Goal: Task Accomplishment & Management: Complete application form

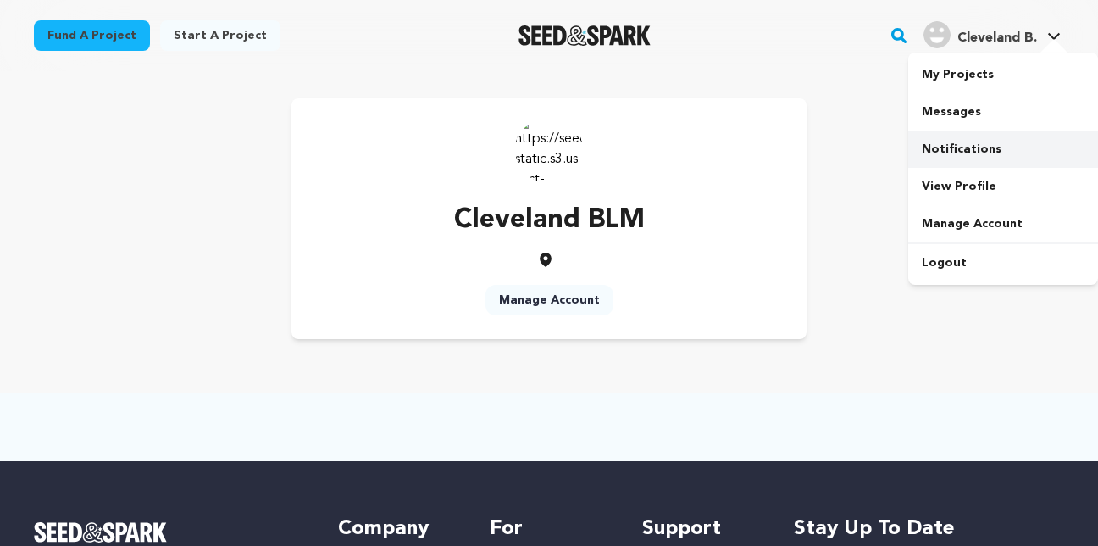
click at [980, 153] on link "Notifications" at bounding box center [1003, 148] width 190 height 37
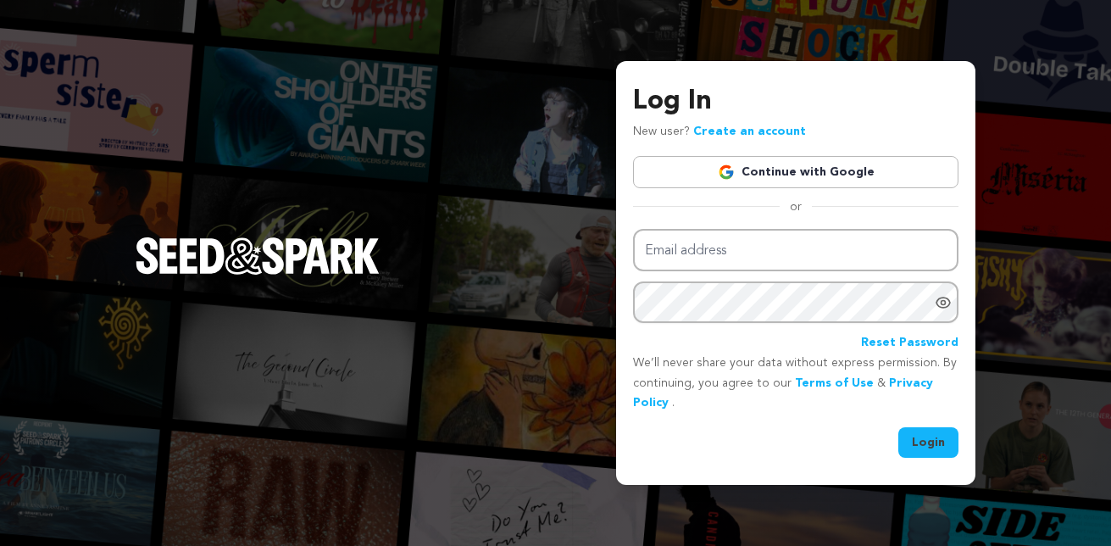
click at [834, 169] on link "Continue with Google" at bounding box center [795, 172] width 325 height 32
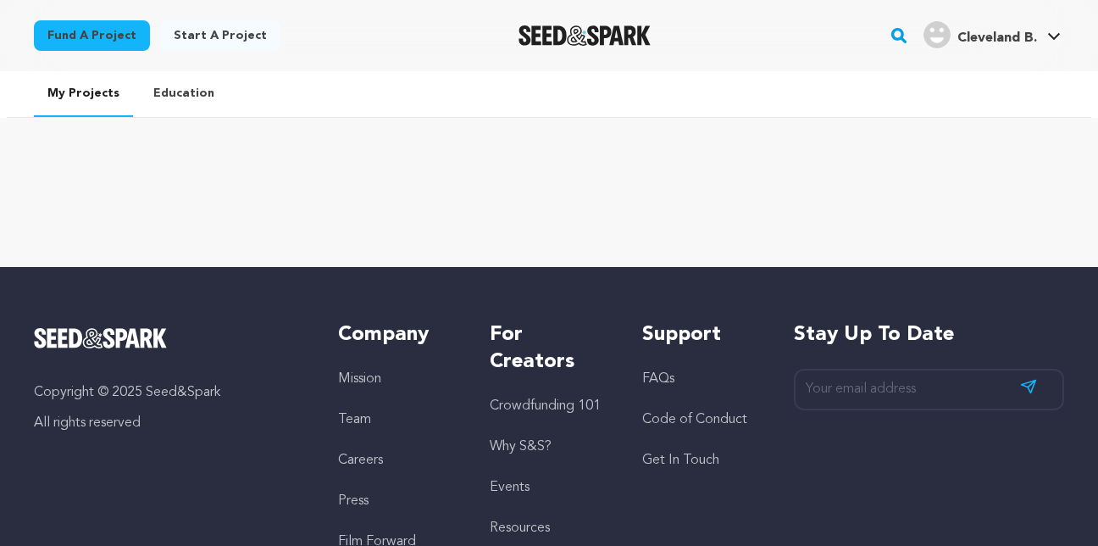
click at [165, 99] on link "Education" at bounding box center [184, 93] width 88 height 44
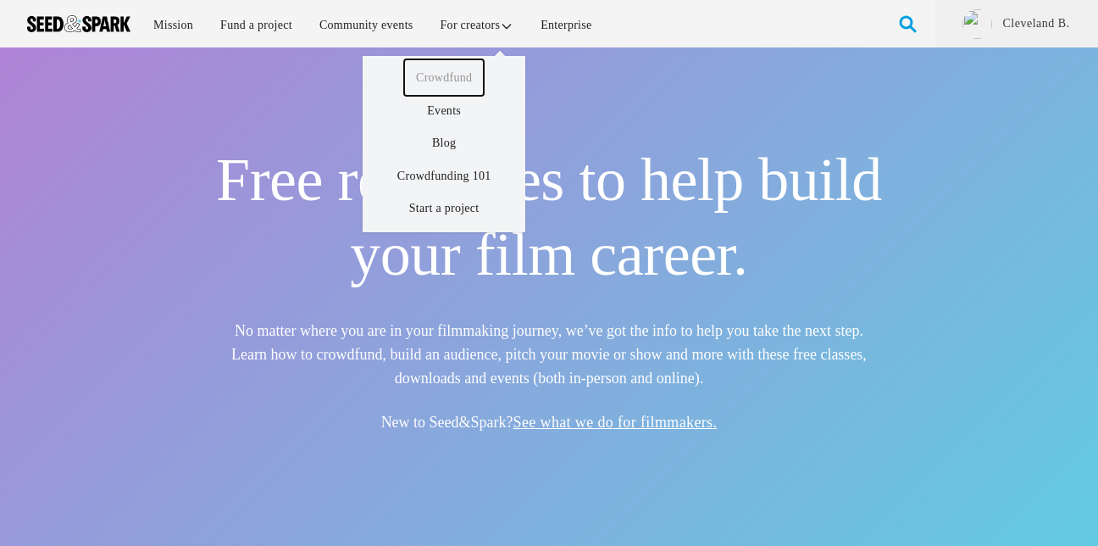
click at [457, 73] on link "Crowdfund" at bounding box center [444, 77] width 80 height 36
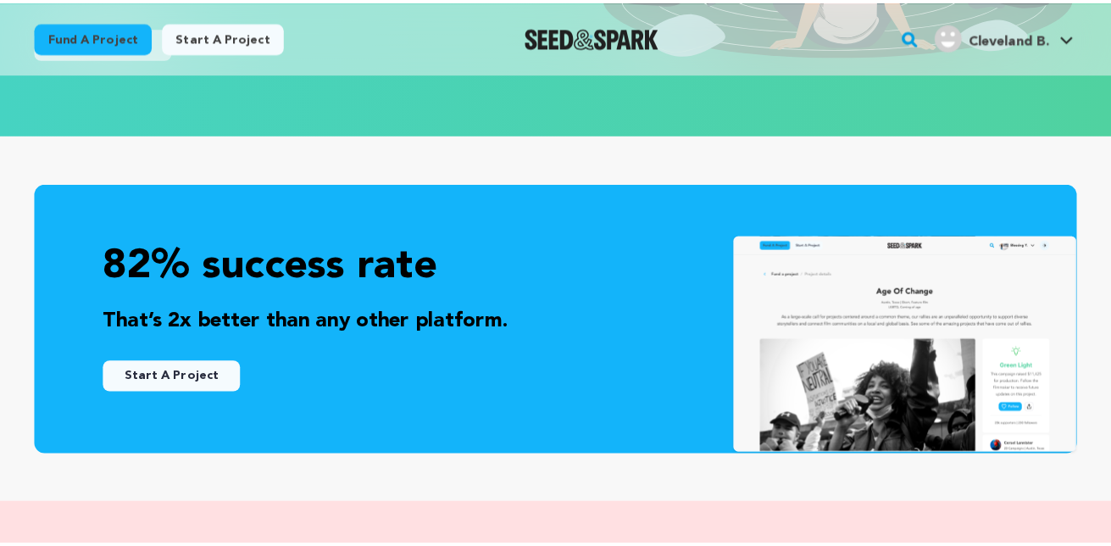
scroll to position [508, 0]
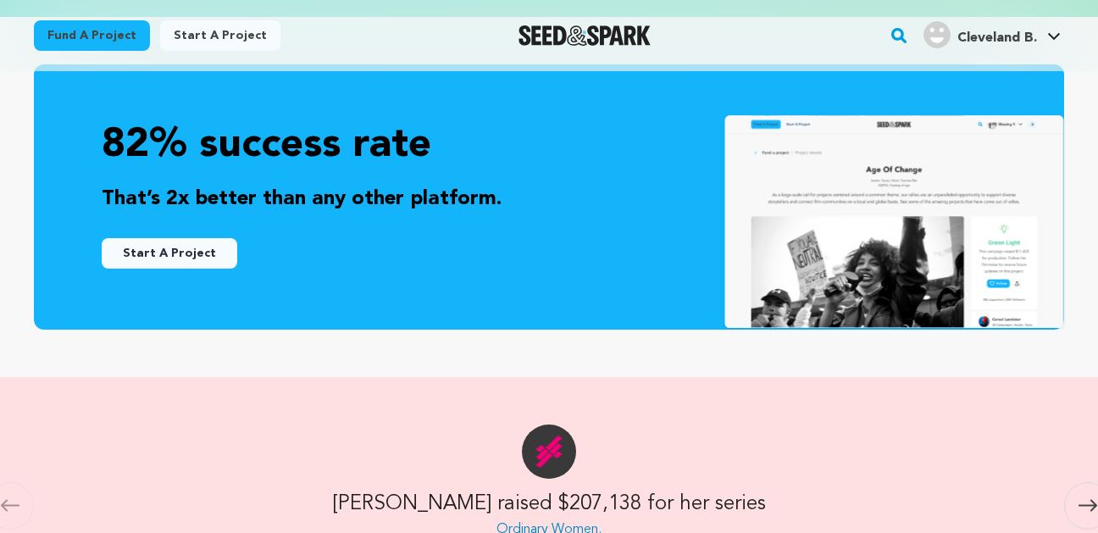
click at [140, 247] on button "Start A Project" at bounding box center [170, 253] width 136 height 30
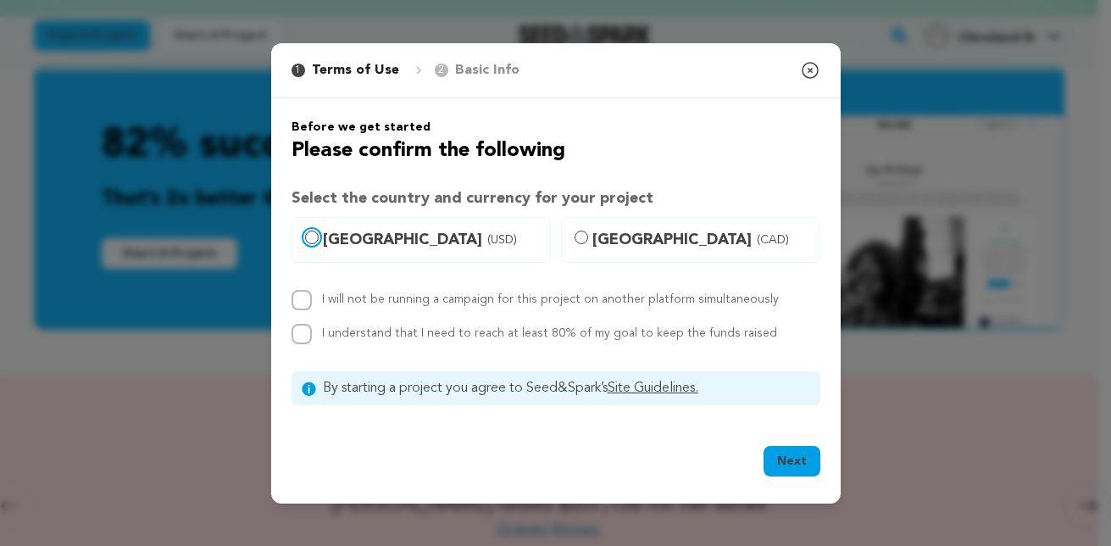
click at [315, 236] on input "United States (USD)" at bounding box center [312, 237] width 14 height 14
radio input "true"
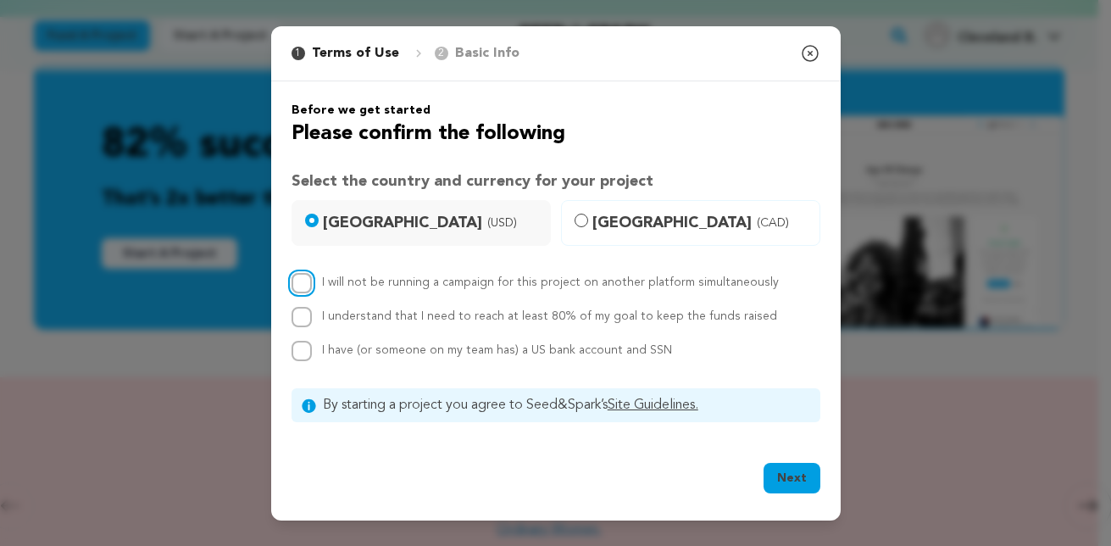
click at [305, 284] on input "I will not be running a campaign for this project on another platform simultane…" at bounding box center [301, 283] width 20 height 20
checkbox input "true"
click at [295, 319] on input "I understand that I need to reach at least 80% of my goal to keep the funds rai…" at bounding box center [301, 317] width 20 height 20
checkbox input "true"
click at [302, 352] on input "I have (or someone on my team has) a US bank account and SSN" at bounding box center [301, 351] width 20 height 20
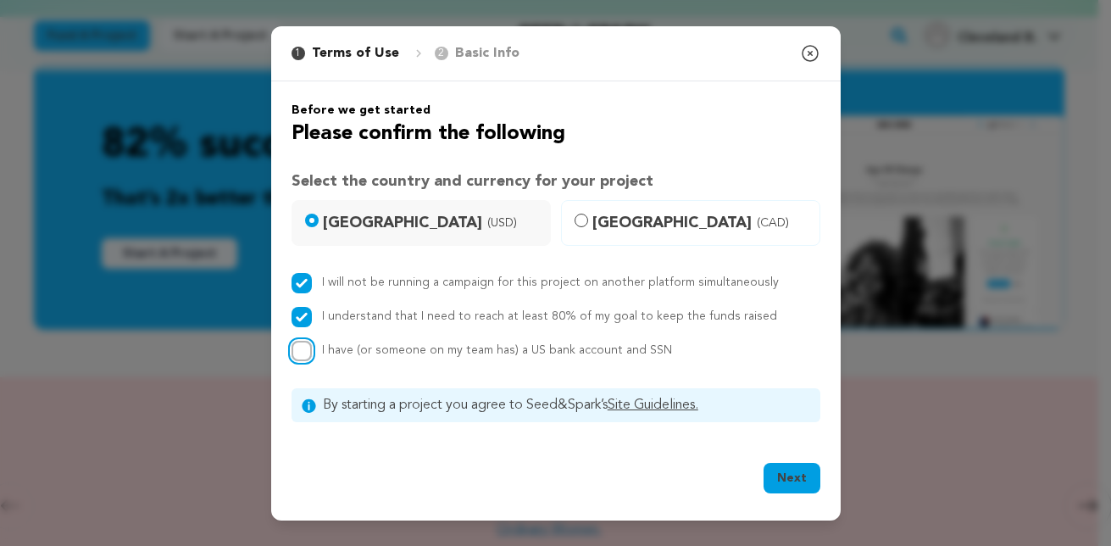
checkbox input "true"
click at [783, 485] on button "Next" at bounding box center [791, 478] width 57 height 30
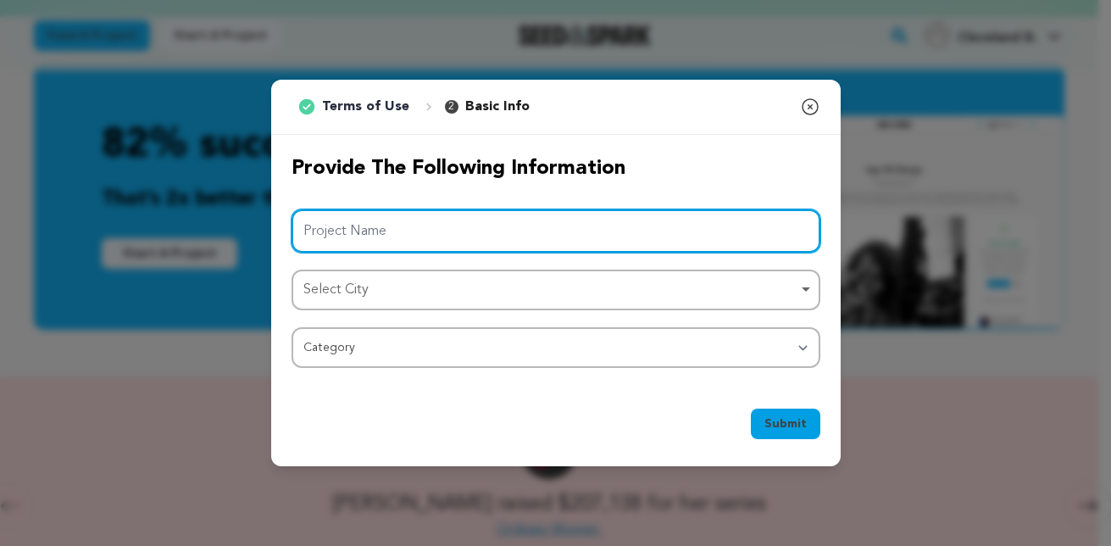
click at [320, 230] on input "Project Name" at bounding box center [555, 230] width 529 height 43
click at [385, 288] on div "Select City Remove item" at bounding box center [550, 290] width 495 height 25
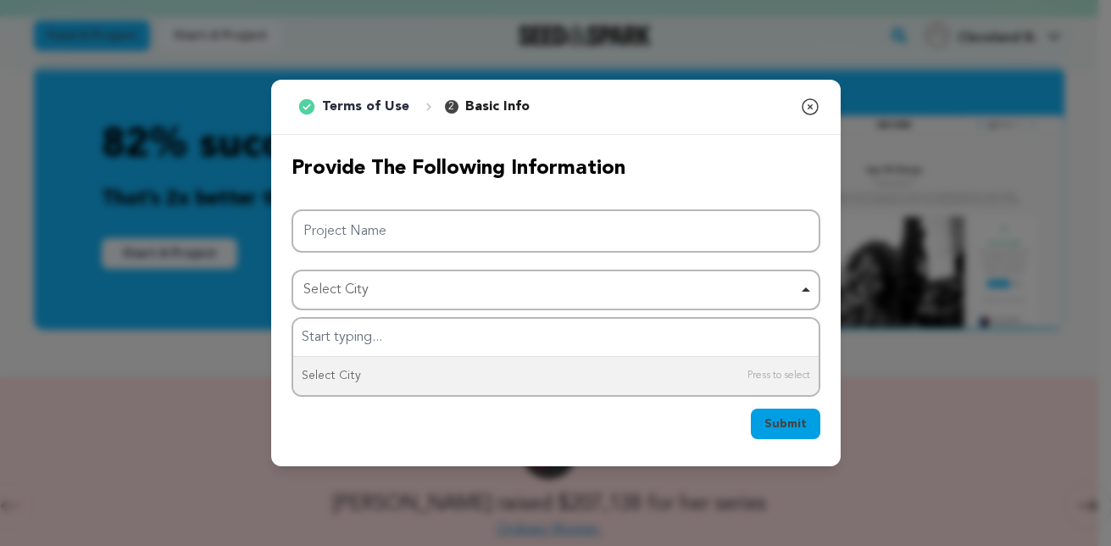
click at [794, 121] on div "1 Terms of Use 2 Basic Info You started your project! Close modal" at bounding box center [555, 107] width 569 height 55
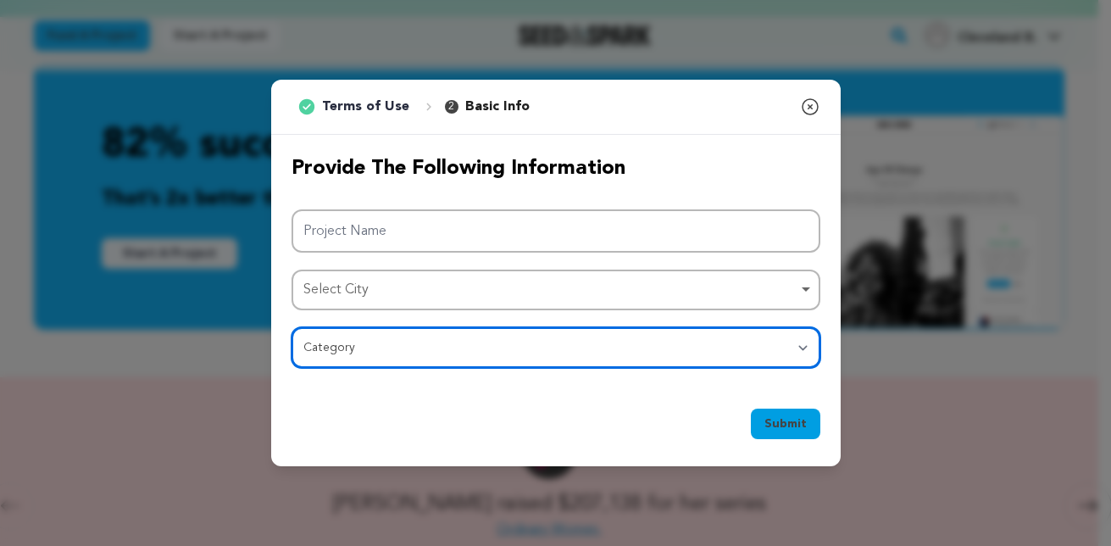
click at [676, 337] on select "Category Film Feature Film Short Series Film Festival Company Music Video VR Ex…" at bounding box center [555, 347] width 529 height 41
select select "10888"
click at [291, 327] on select "Category Film Feature Film Short Series Film Festival Company Music Video VR Ex…" at bounding box center [555, 347] width 529 height 41
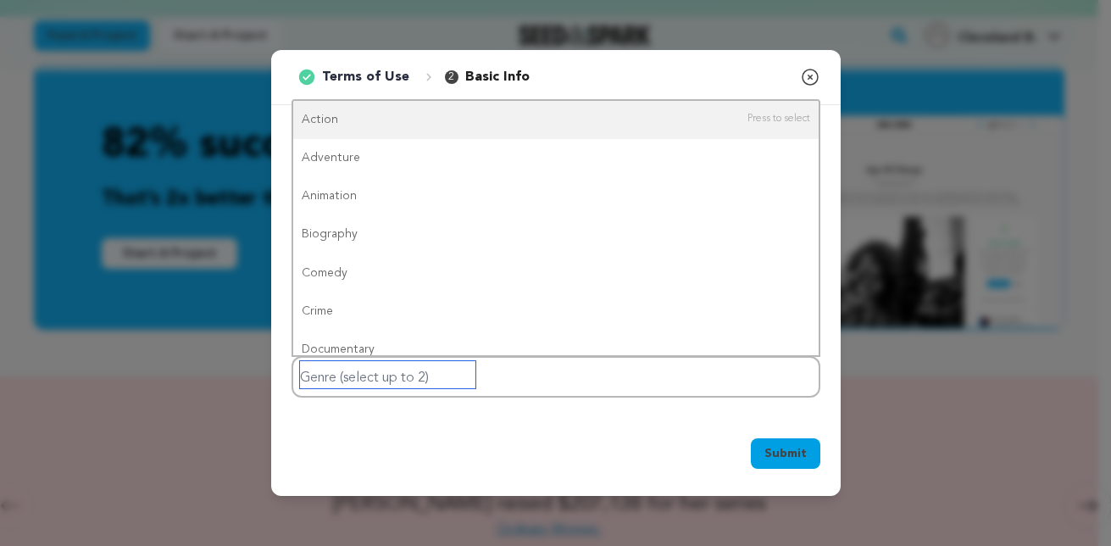
click at [426, 373] on input "Genre (select up to 2)" at bounding box center [387, 374] width 175 height 27
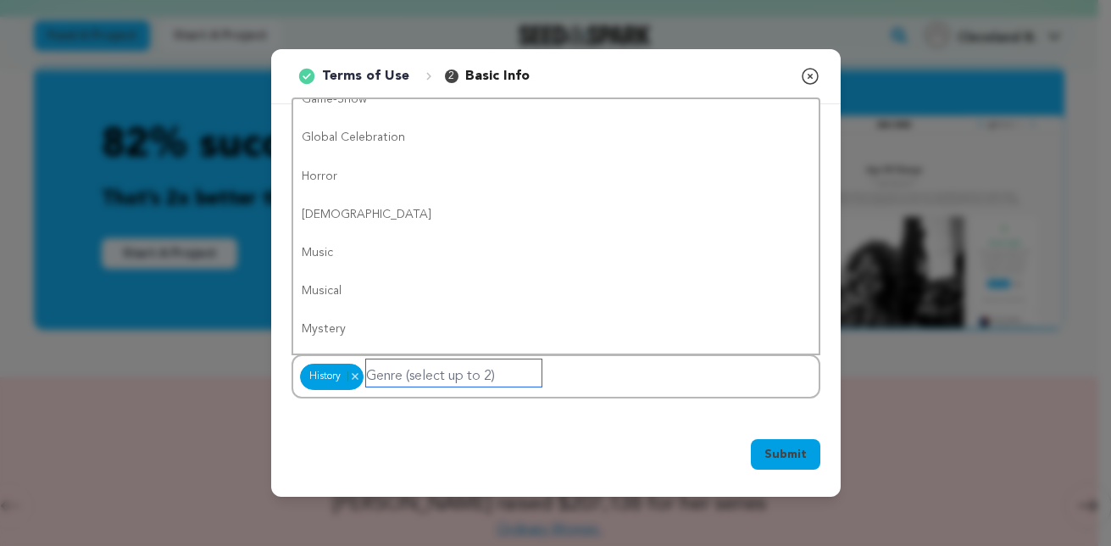
scroll to position [0, 0]
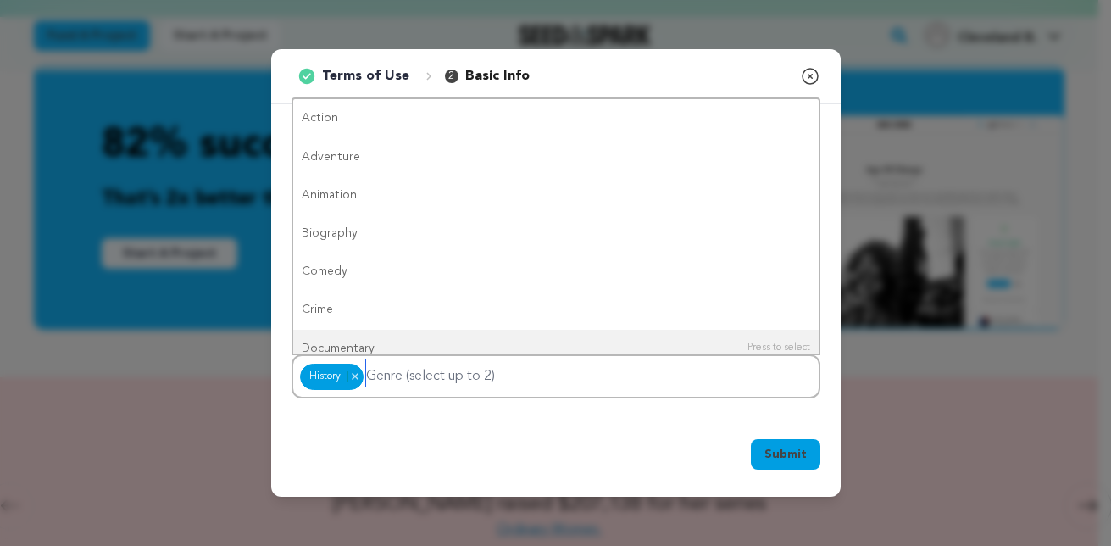
click at [456, 371] on input "Genre (select up to 2)" at bounding box center [453, 372] width 175 height 27
click at [590, 372] on div "History History Remove item" at bounding box center [555, 376] width 529 height 44
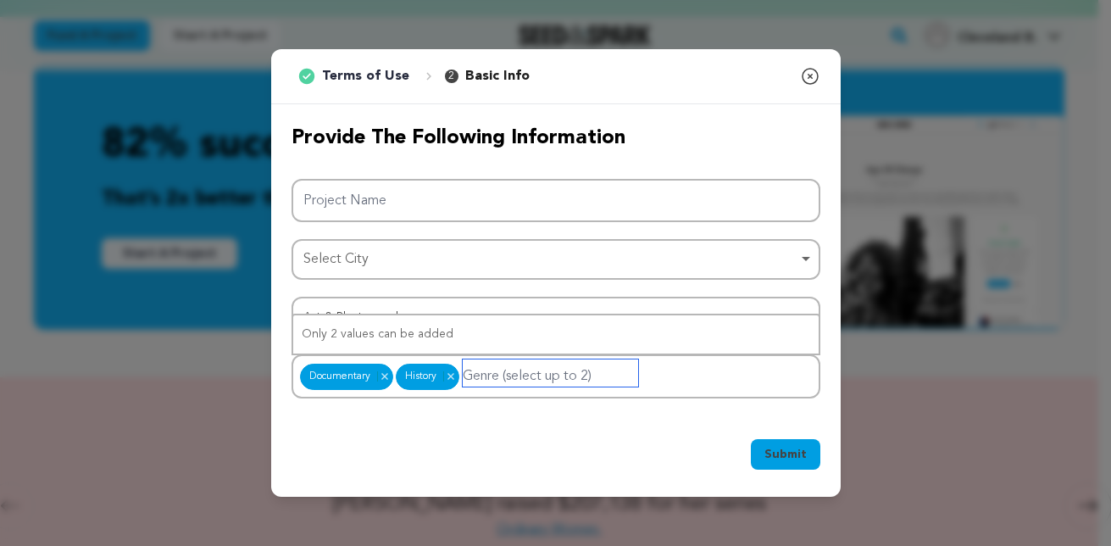
click at [685, 258] on div "Select City Remove item" at bounding box center [550, 259] width 495 height 25
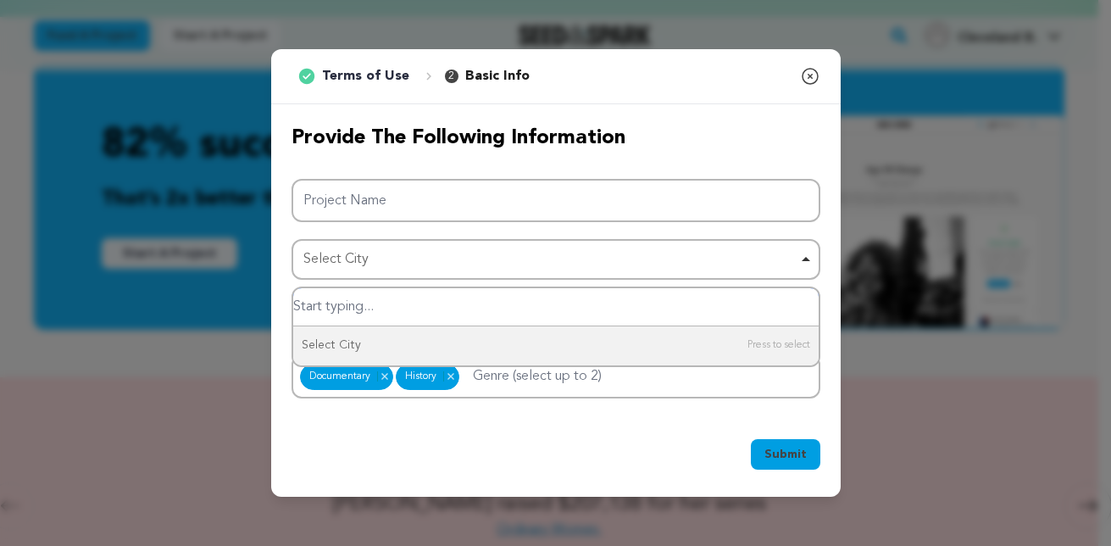
click at [328, 310] on input "Select City" at bounding box center [555, 307] width 525 height 38
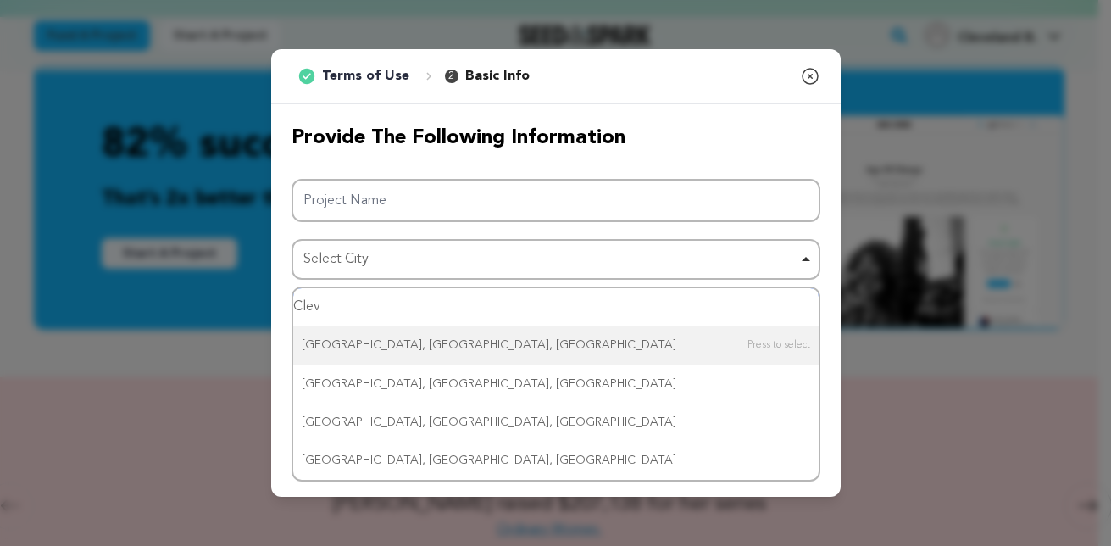
type input "Cleve"
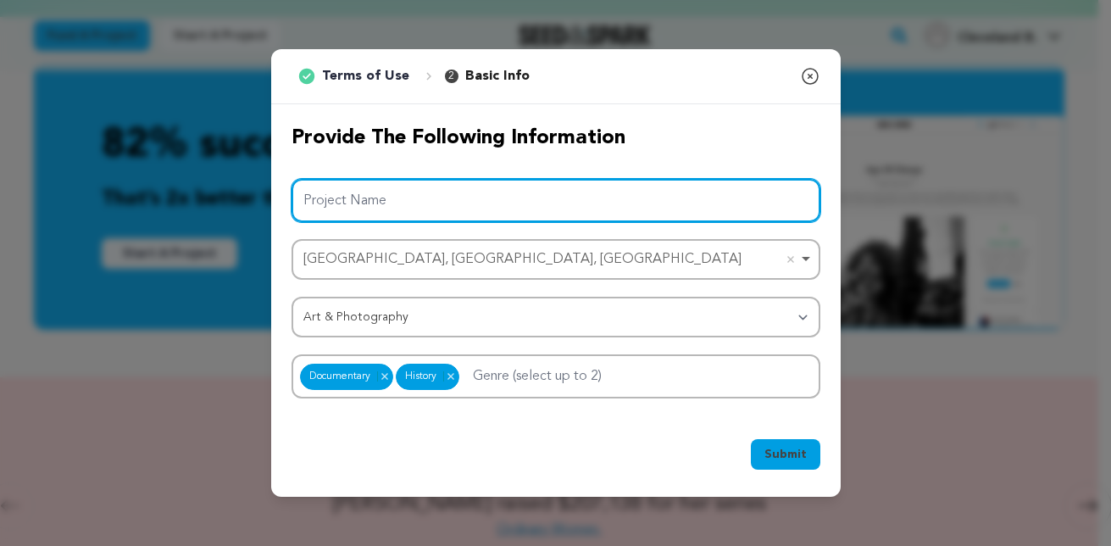
click at [341, 207] on input "Project Name" at bounding box center [555, 200] width 529 height 43
paste input "BLMCLE Public Memory Project"
type input "BLMCLE Public Memory Project"
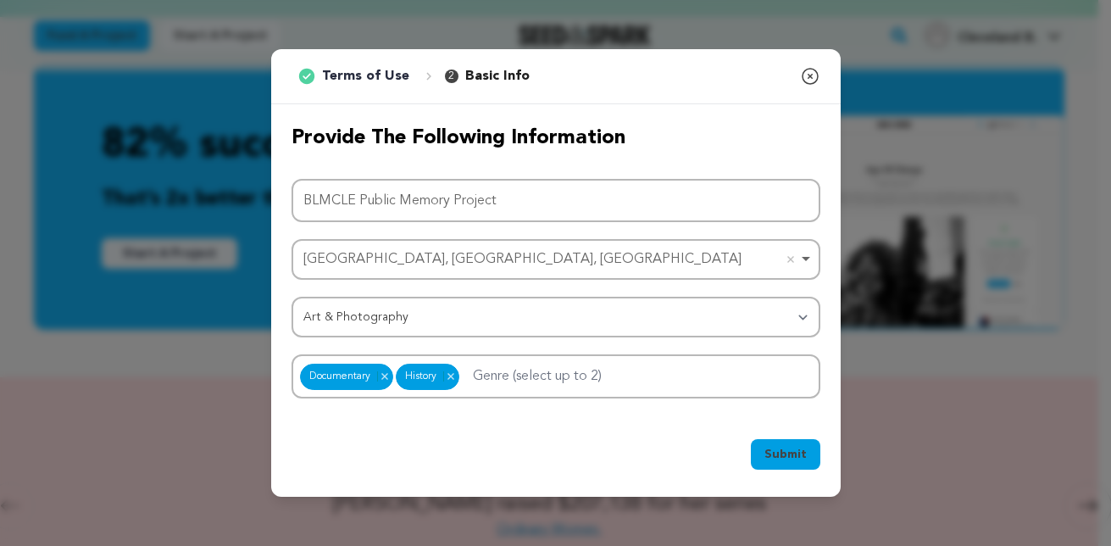
click at [797, 449] on span "Submit" at bounding box center [785, 454] width 42 height 17
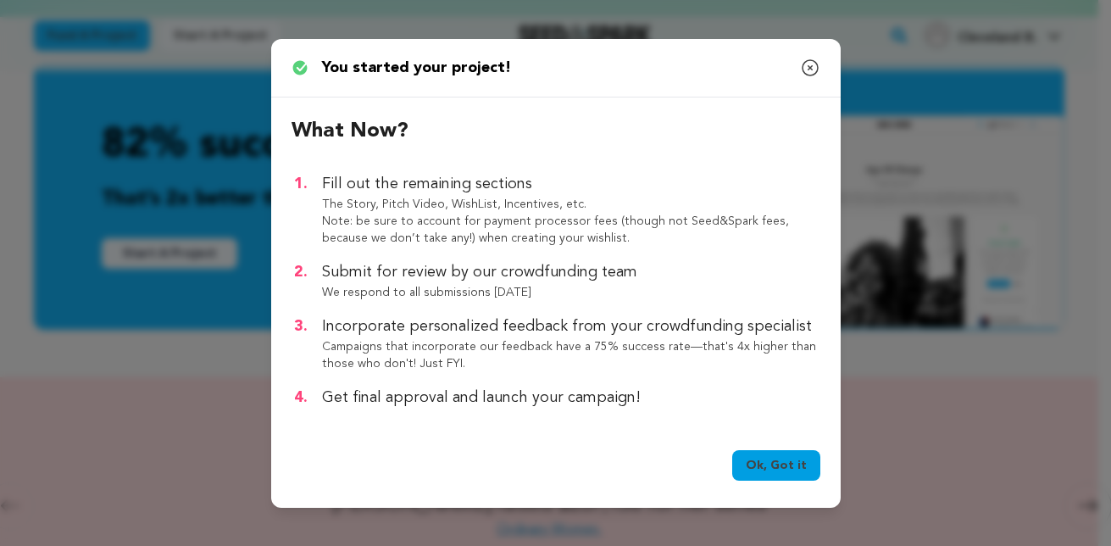
click at [763, 466] on link "Ok, Got it" at bounding box center [776, 465] width 88 height 30
